Goal: Find specific fact: Find contact information

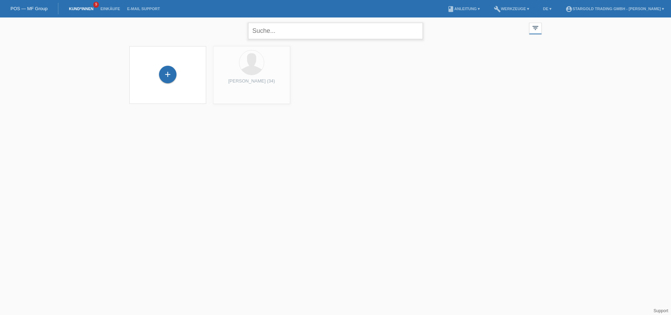
click at [321, 31] on input "text" at bounding box center [335, 31] width 175 height 16
type input "Gündner"
drag, startPoint x: 309, startPoint y: 31, endPoint x: 184, endPoint y: 34, distance: 124.5
click at [184, 35] on div "Gündner close filter_list view_module Alle Kund*innen anzeigen star Markierte […" at bounding box center [335, 29] width 419 height 25
click at [306, 34] on input "Gündner" at bounding box center [335, 31] width 175 height 16
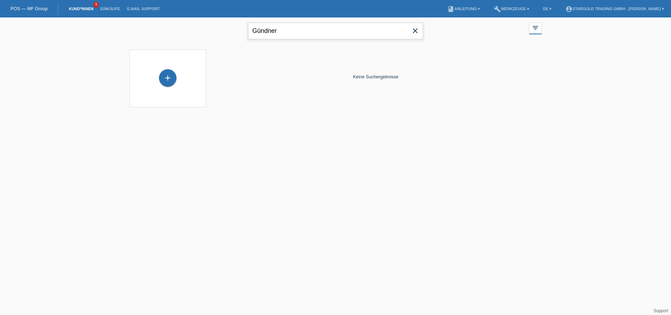
click at [306, 34] on input "Gündner" at bounding box center [335, 31] width 175 height 16
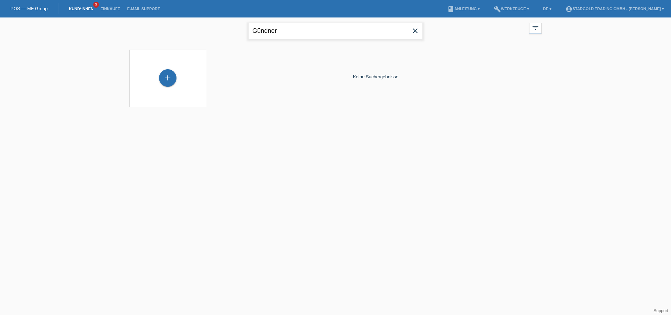
click at [306, 34] on input "Gündner" at bounding box center [335, 31] width 175 height 16
type input "[PERSON_NAME]"
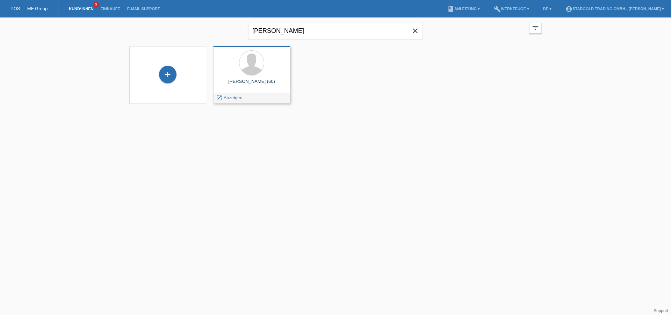
click at [262, 82] on div "[PERSON_NAME] (60)" at bounding box center [252, 84] width 66 height 11
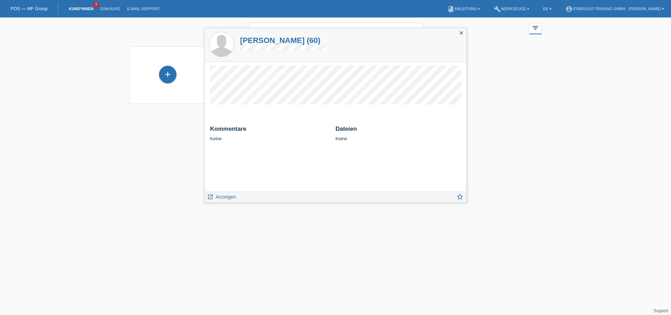
click at [554, 102] on div "[PERSON_NAME] close filter_list view_module Alle Kund*innen anzeigen star Marki…" at bounding box center [335, 64] width 671 height 95
click at [461, 33] on icon "close" at bounding box center [462, 33] width 6 height 6
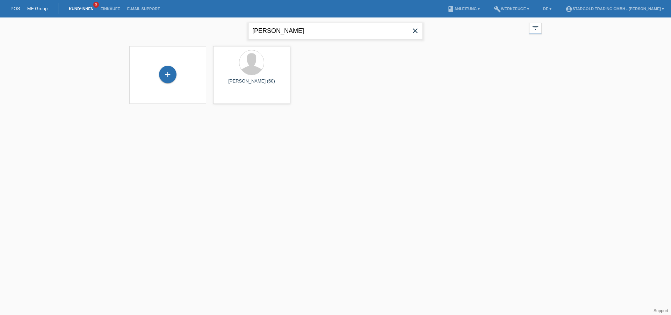
click at [317, 31] on input "[PERSON_NAME]" at bounding box center [335, 31] width 175 height 16
drag, startPoint x: 317, startPoint y: 31, endPoint x: 469, endPoint y: 46, distance: 152.5
click at [317, 31] on input "[PERSON_NAME]" at bounding box center [335, 31] width 175 height 16
click at [419, 34] on span "close" at bounding box center [415, 31] width 14 height 10
